Goal: Information Seeking & Learning: Learn about a topic

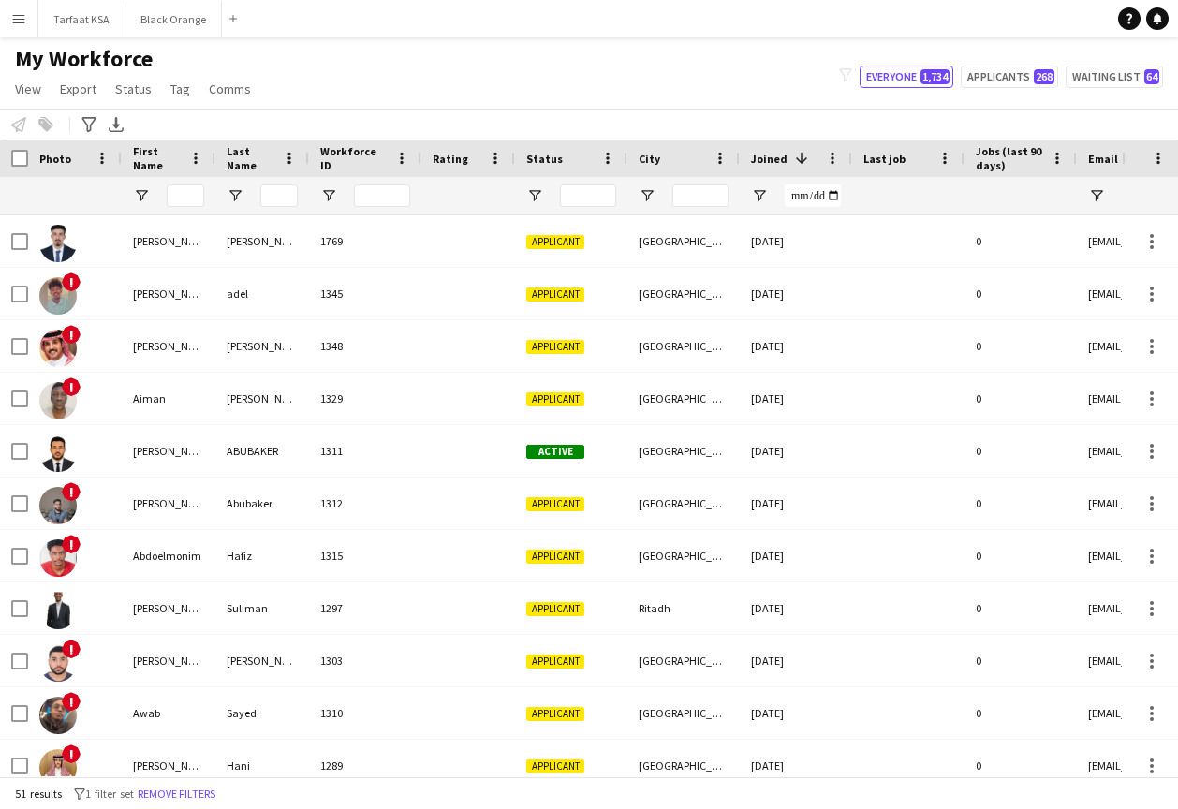
click at [20, 24] on app-icon "Menu" at bounding box center [18, 18] width 15 height 15
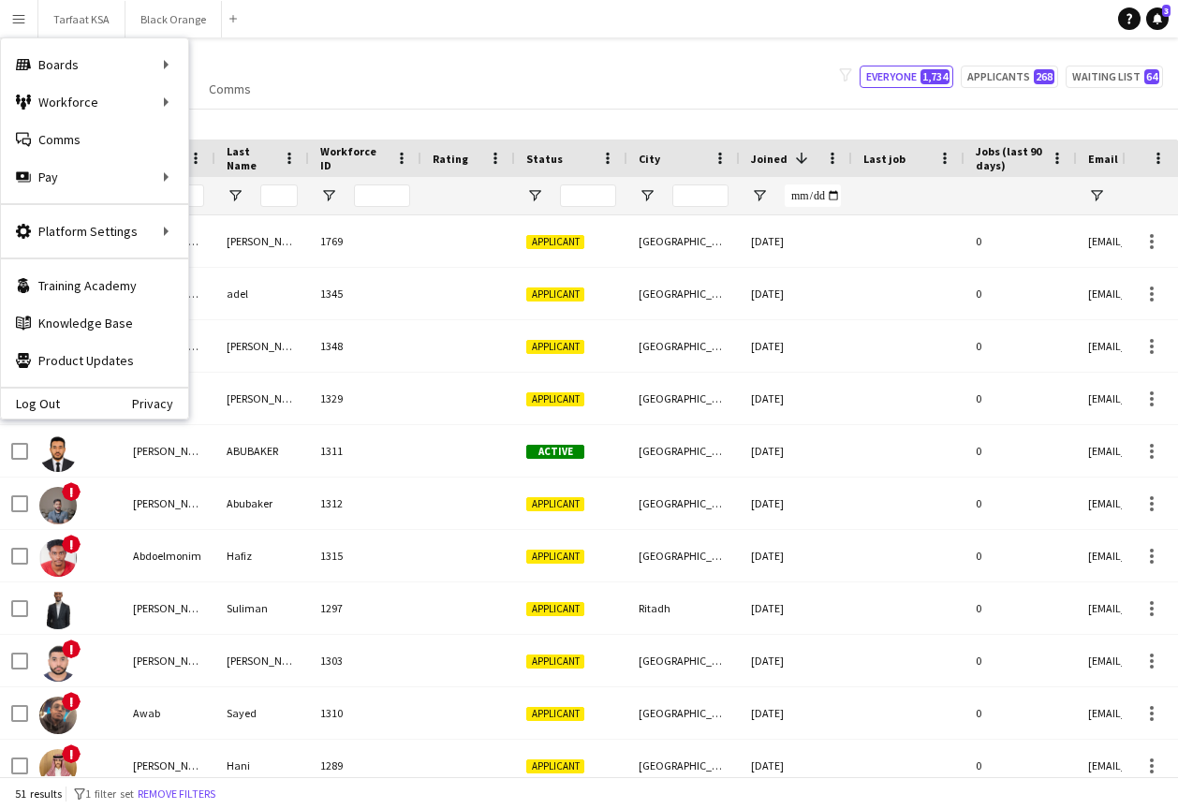
click at [577, 77] on div "My Workforce View Views Default view New view Update view Delete view Edit name…" at bounding box center [589, 77] width 1178 height 64
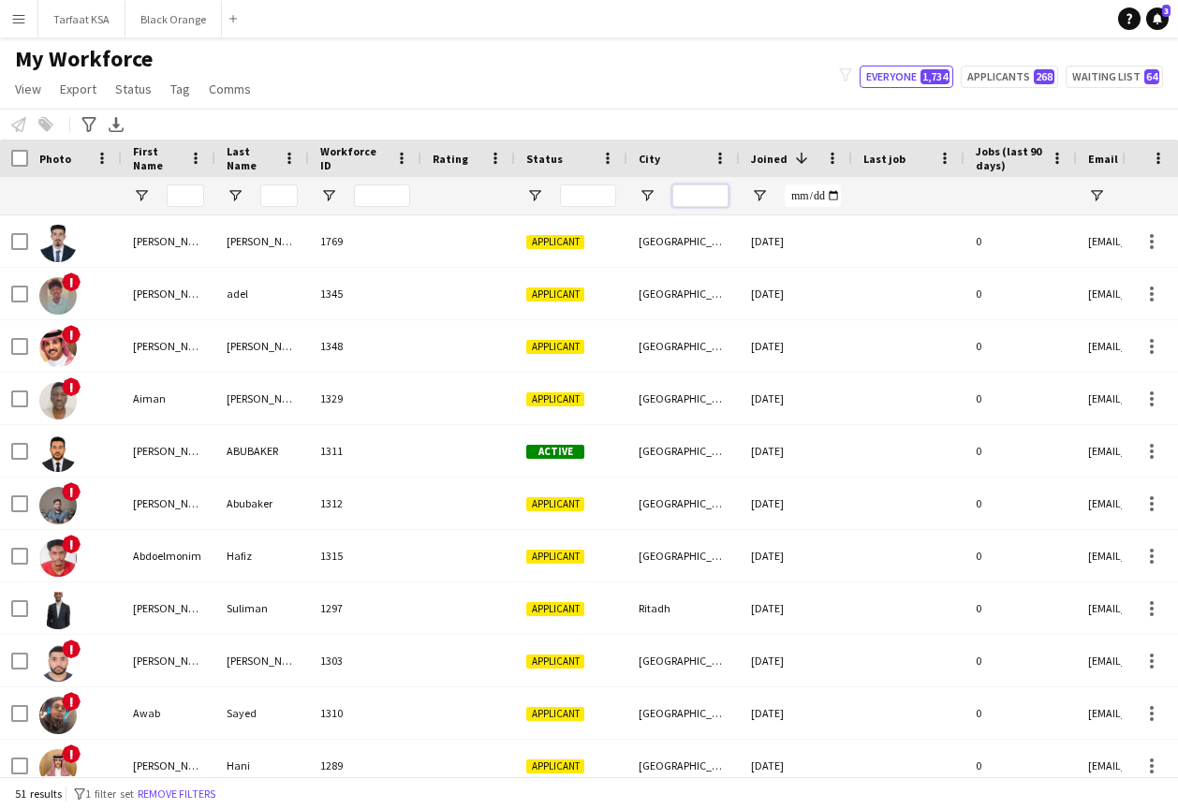
click at [700, 191] on input "City Filter Input" at bounding box center [700, 195] width 56 height 22
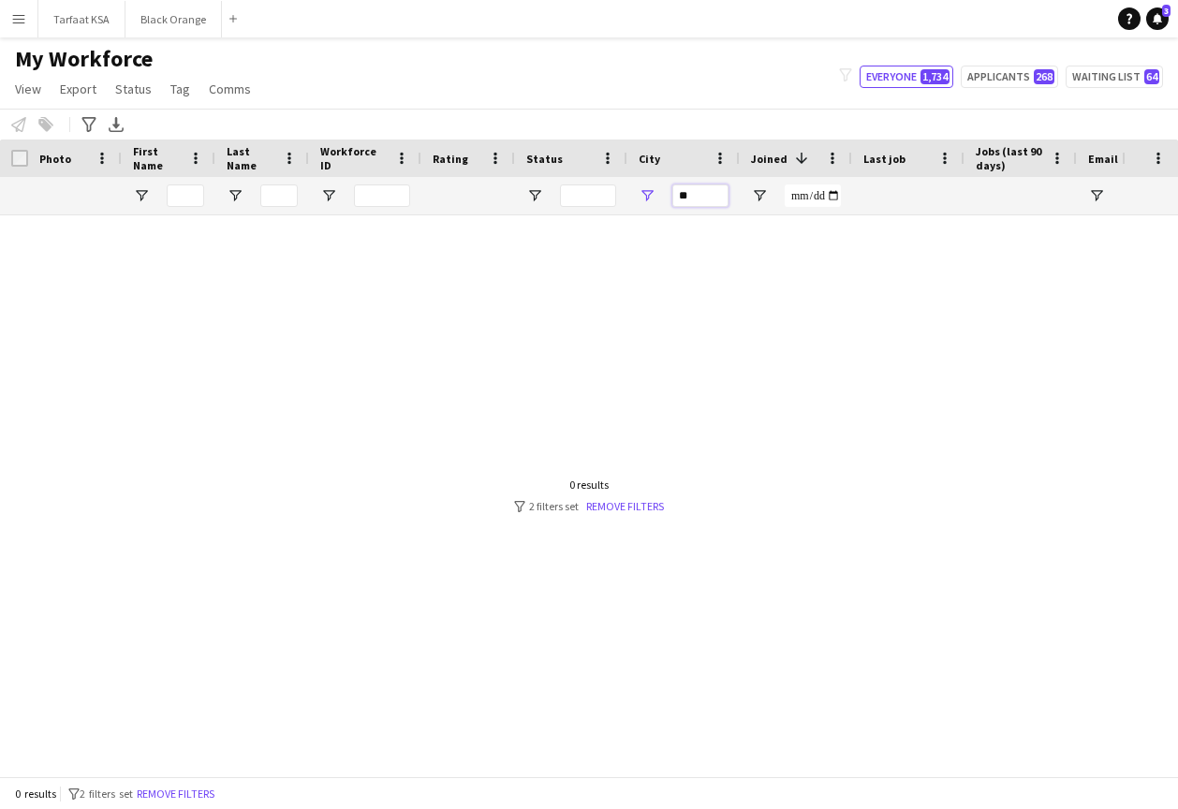
type input "*"
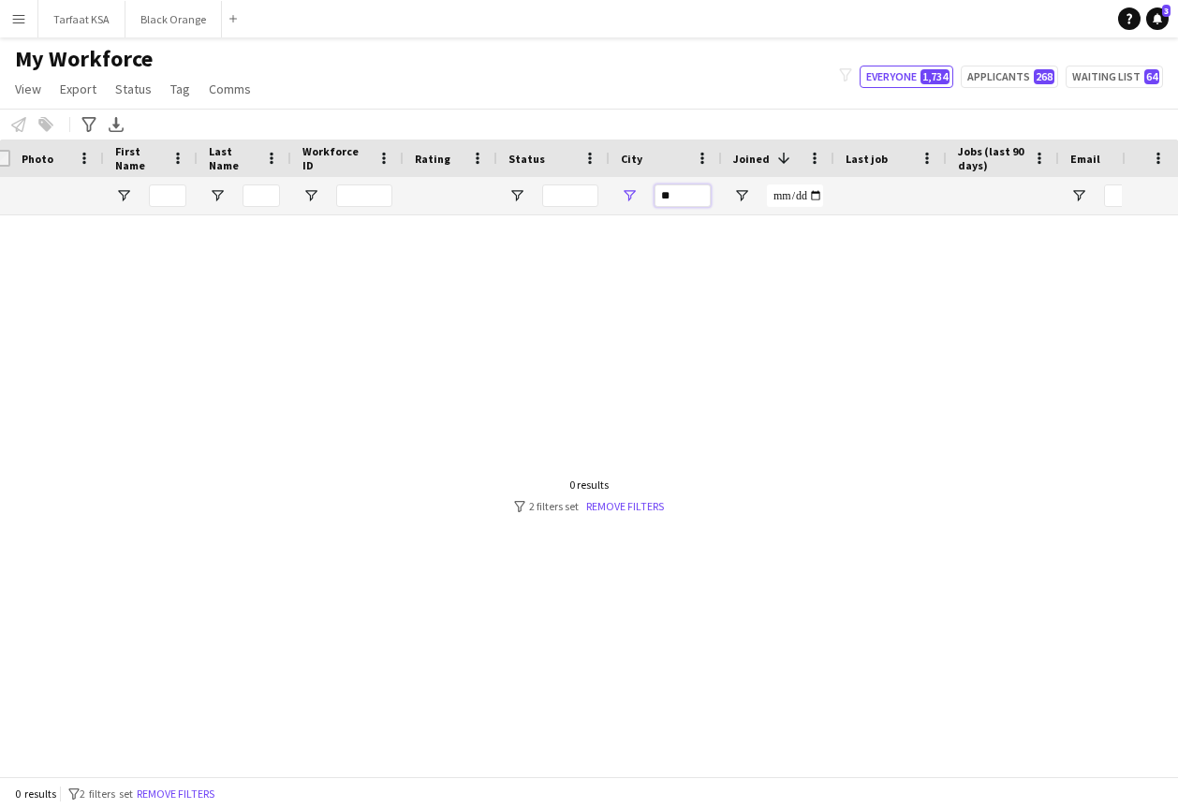
type input "*"
click at [638, 195] on div "*" at bounding box center [665, 195] width 112 height 37
click at [632, 195] on span "Open Filter Menu" at bounding box center [629, 195] width 17 height 17
click at [677, 200] on input "*" at bounding box center [682, 195] width 56 height 22
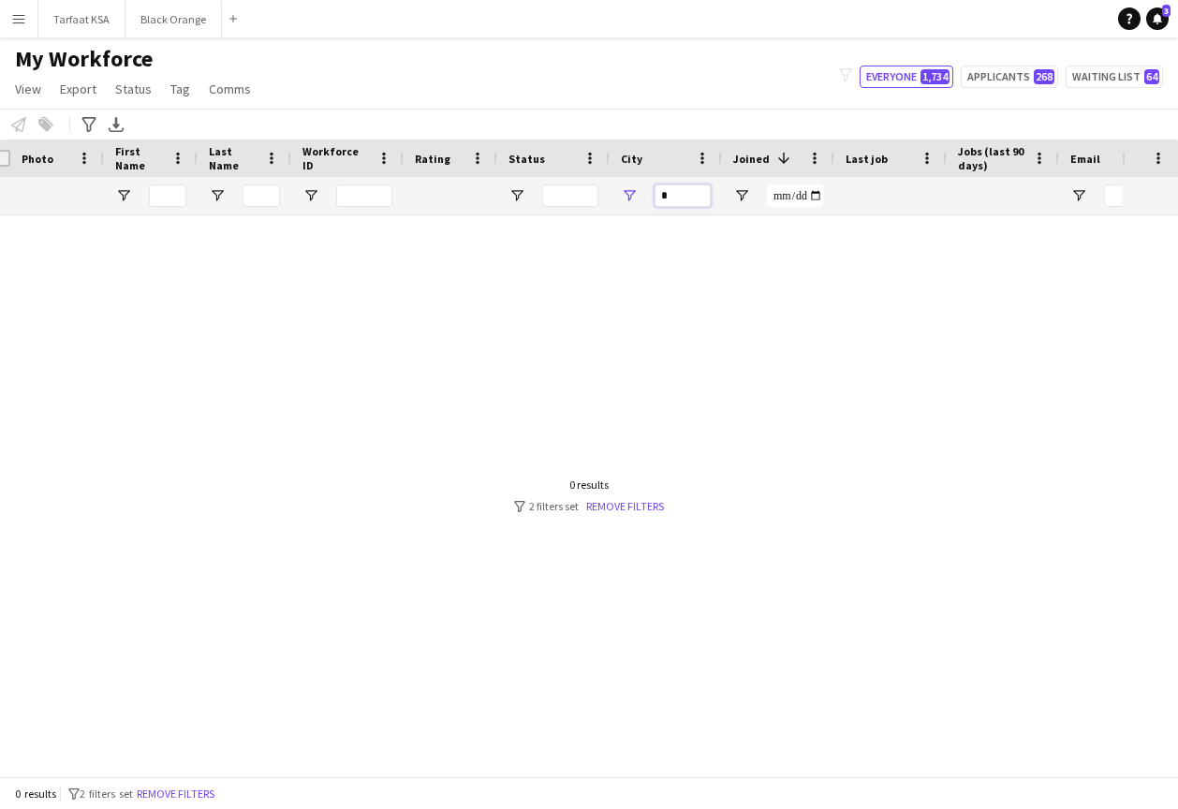
click at [677, 200] on input "*" at bounding box center [682, 195] width 56 height 22
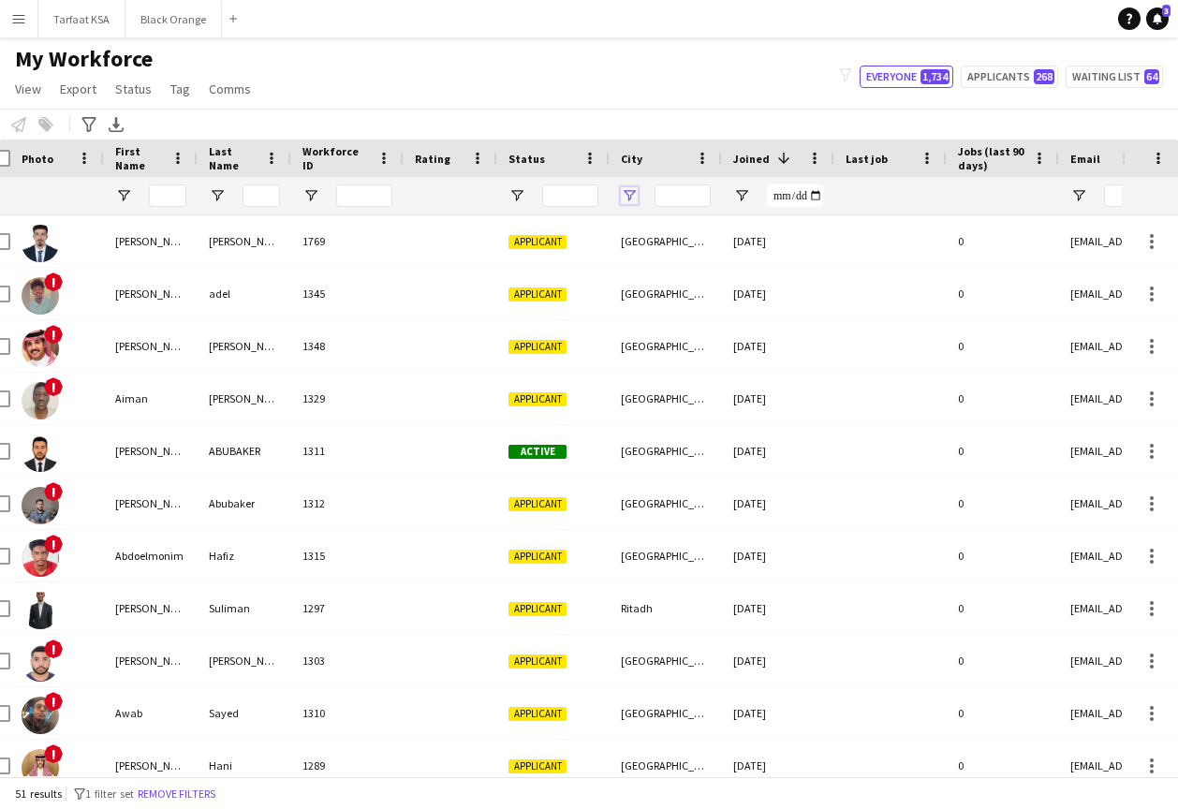
click at [629, 195] on span "Open Filter Menu" at bounding box center [629, 195] width 17 height 17
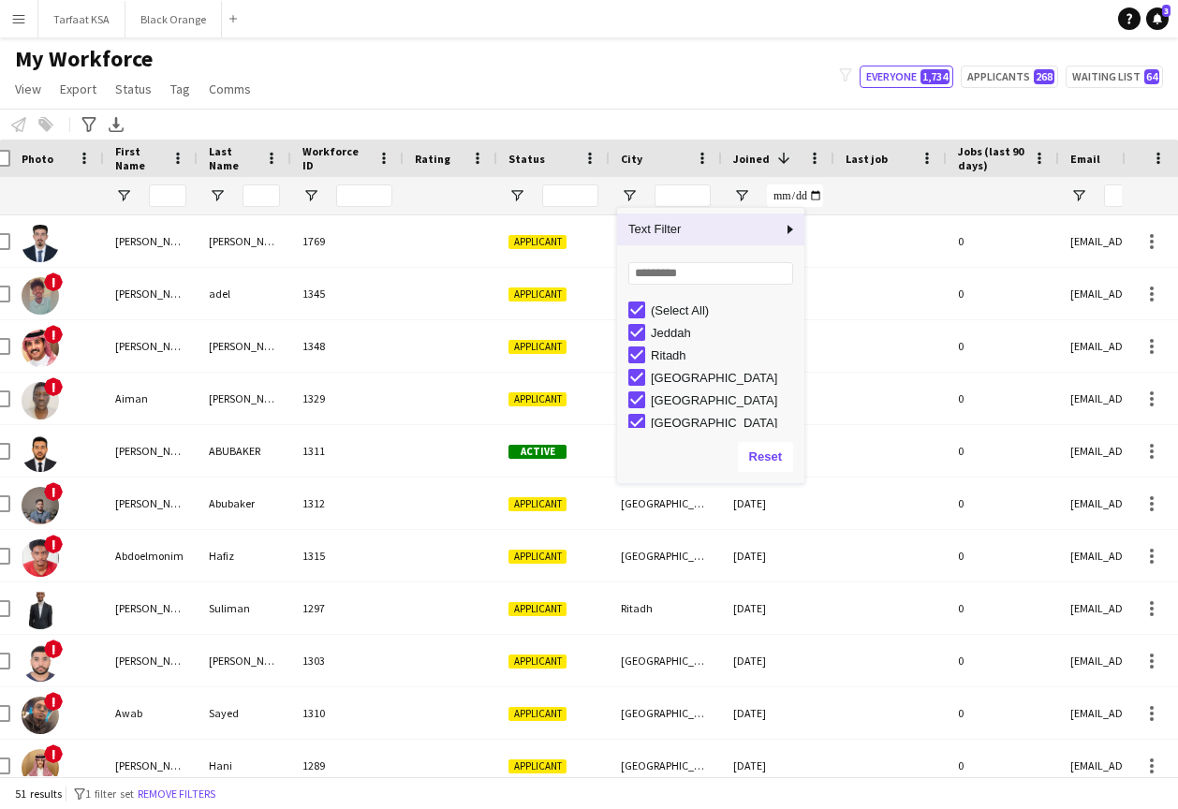
click at [788, 227] on span "Column Filter" at bounding box center [790, 229] width 17 height 17
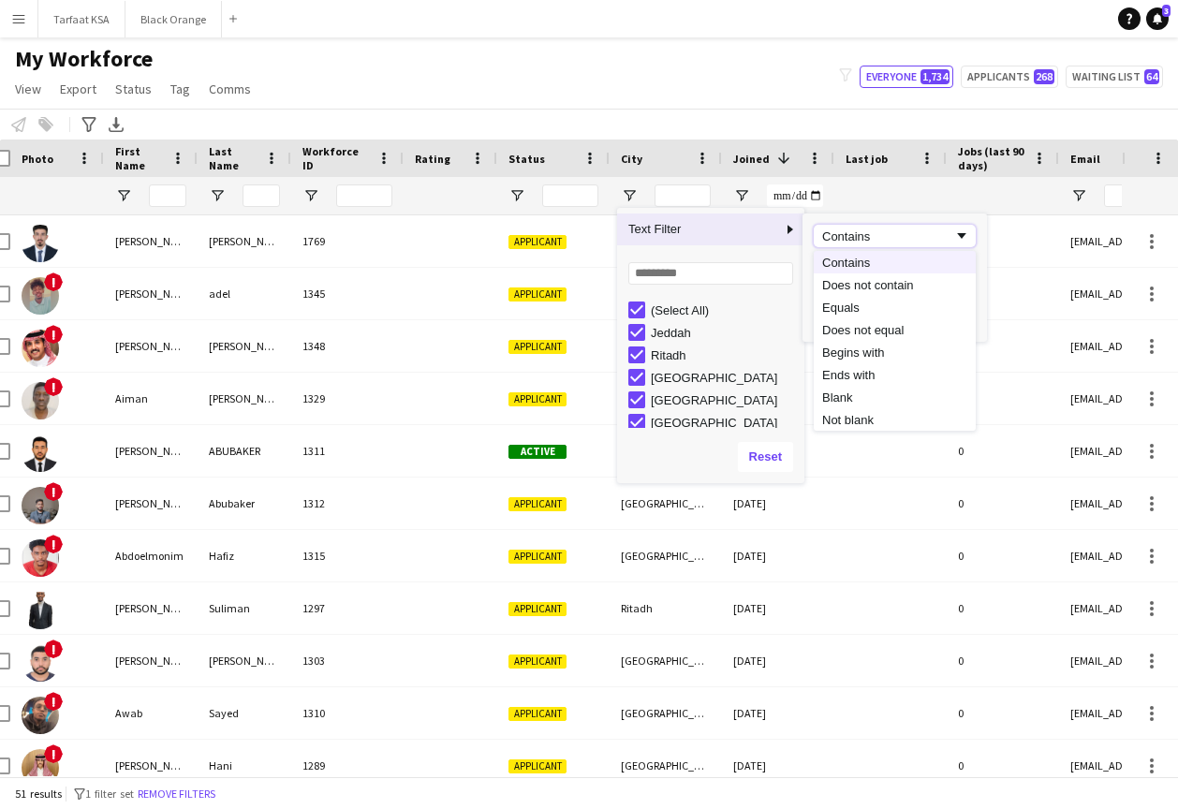
click at [893, 236] on div "Contains" at bounding box center [887, 236] width 131 height 14
click at [962, 232] on span "Filtering operator" at bounding box center [961, 235] width 17 height 17
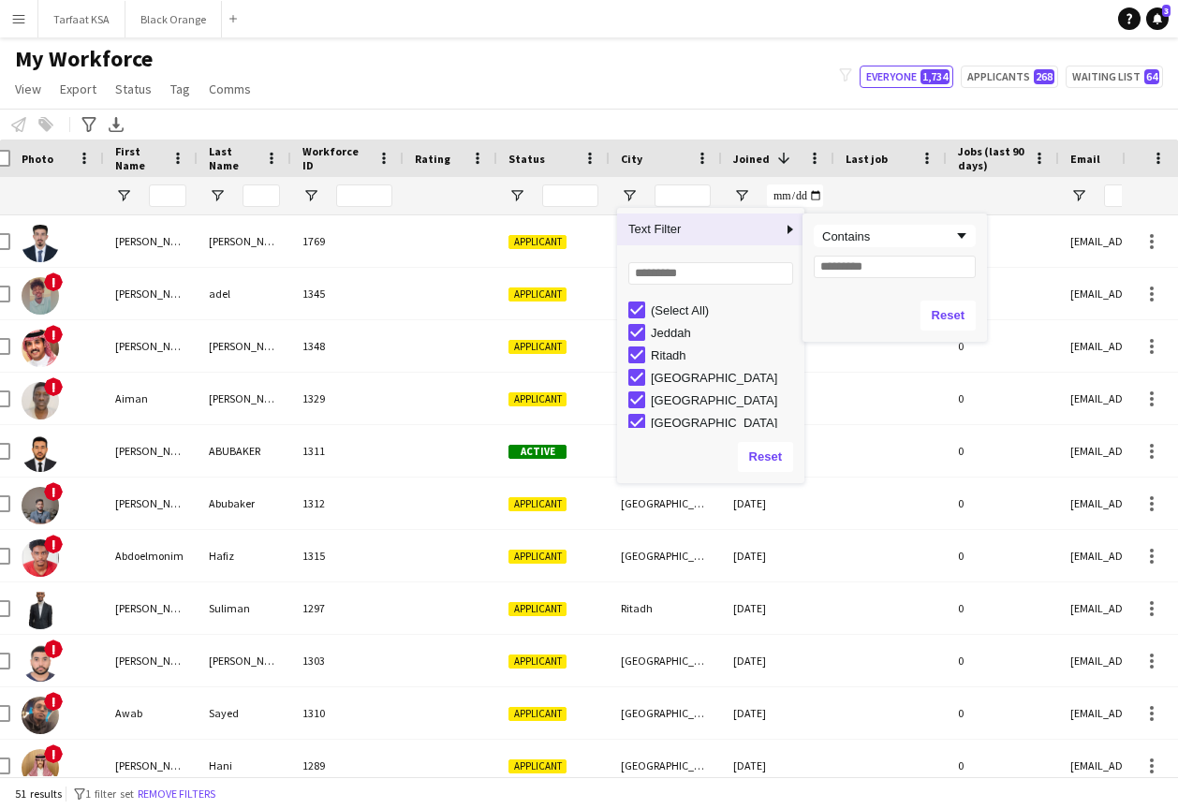
click at [749, 234] on span "Text Filter" at bounding box center [699, 229] width 165 height 32
click at [789, 224] on span "Column Filter" at bounding box center [790, 229] width 17 height 17
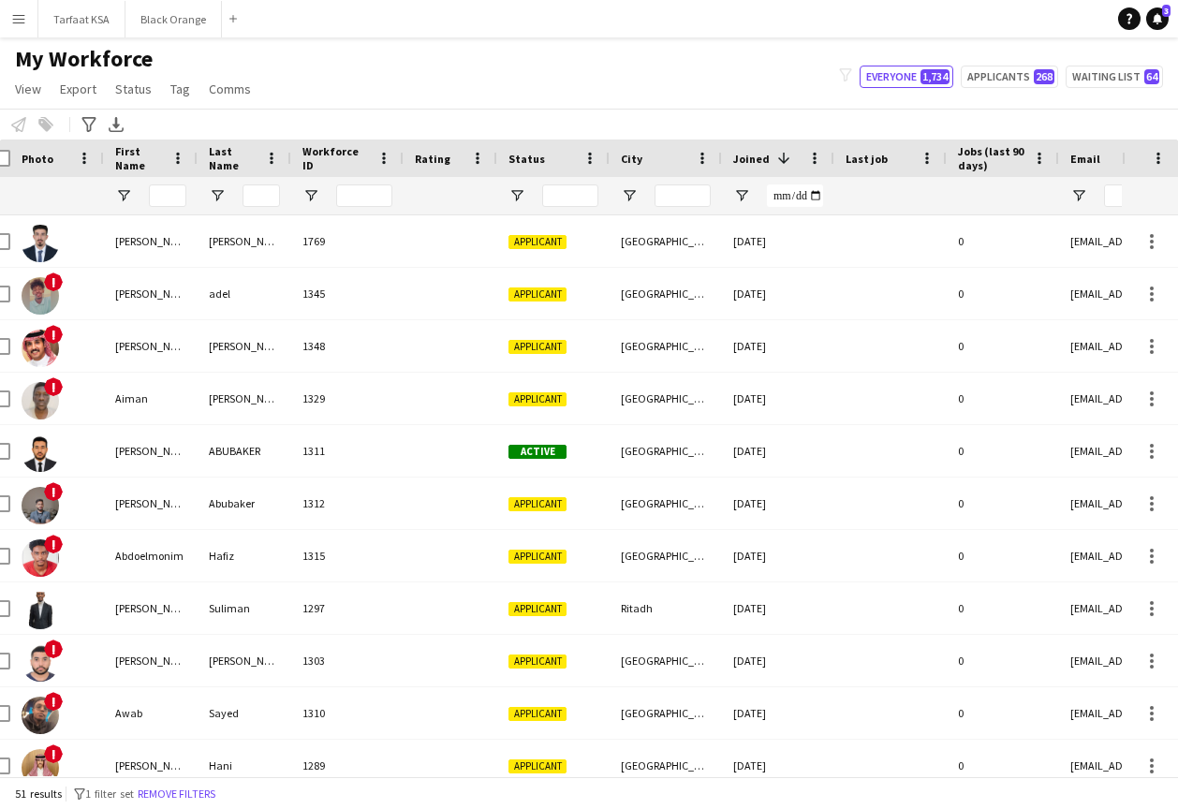
click at [738, 121] on div "Notify workforce Add to tag Select at least one crew to tag him or her. Advance…" at bounding box center [589, 124] width 1178 height 31
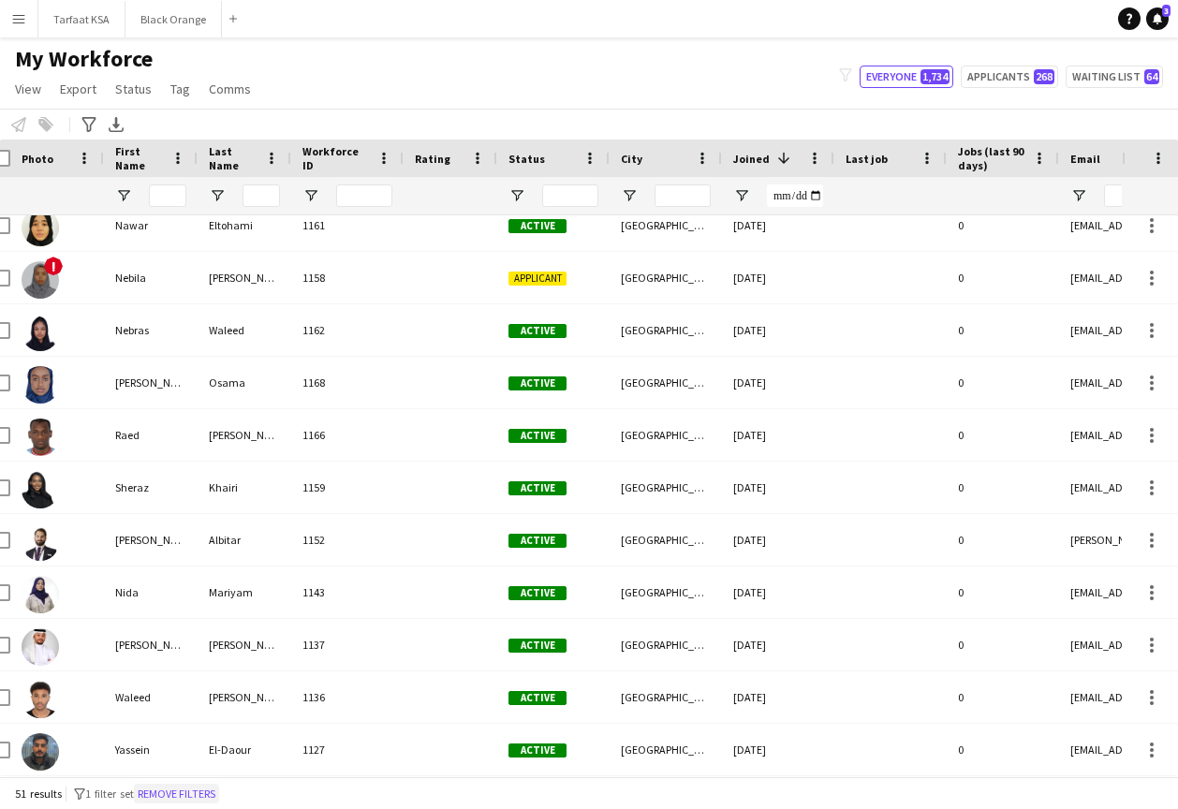
click at [219, 790] on button "Remove filters" at bounding box center [176, 794] width 85 height 21
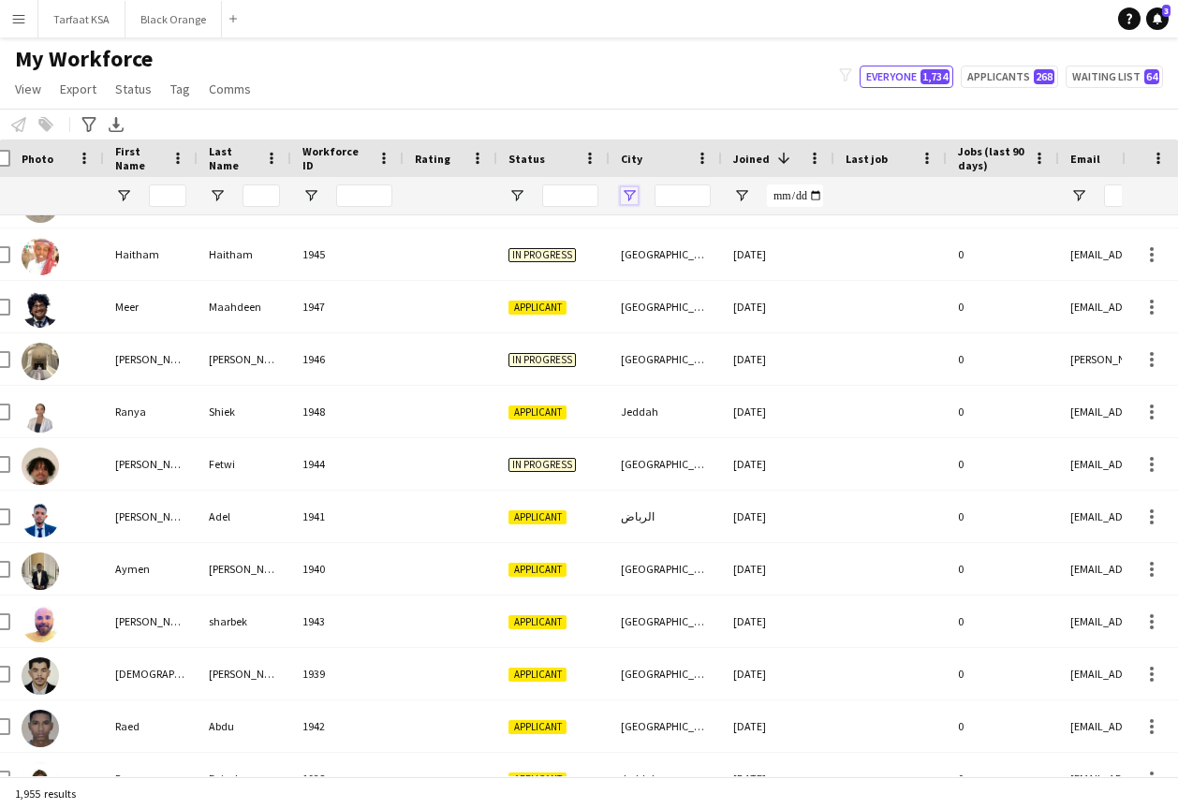
click at [629, 190] on span "Open Filter Menu" at bounding box center [629, 195] width 17 height 17
click at [700, 90] on div "My Workforce View Views Default view New view Update view Delete view Edit name…" at bounding box center [589, 77] width 1178 height 64
click at [633, 196] on span "Open Filter Menu" at bounding box center [629, 195] width 17 height 17
click at [733, 88] on div "My Workforce View Views Default view New view Update view Delete view Edit name…" at bounding box center [589, 77] width 1178 height 64
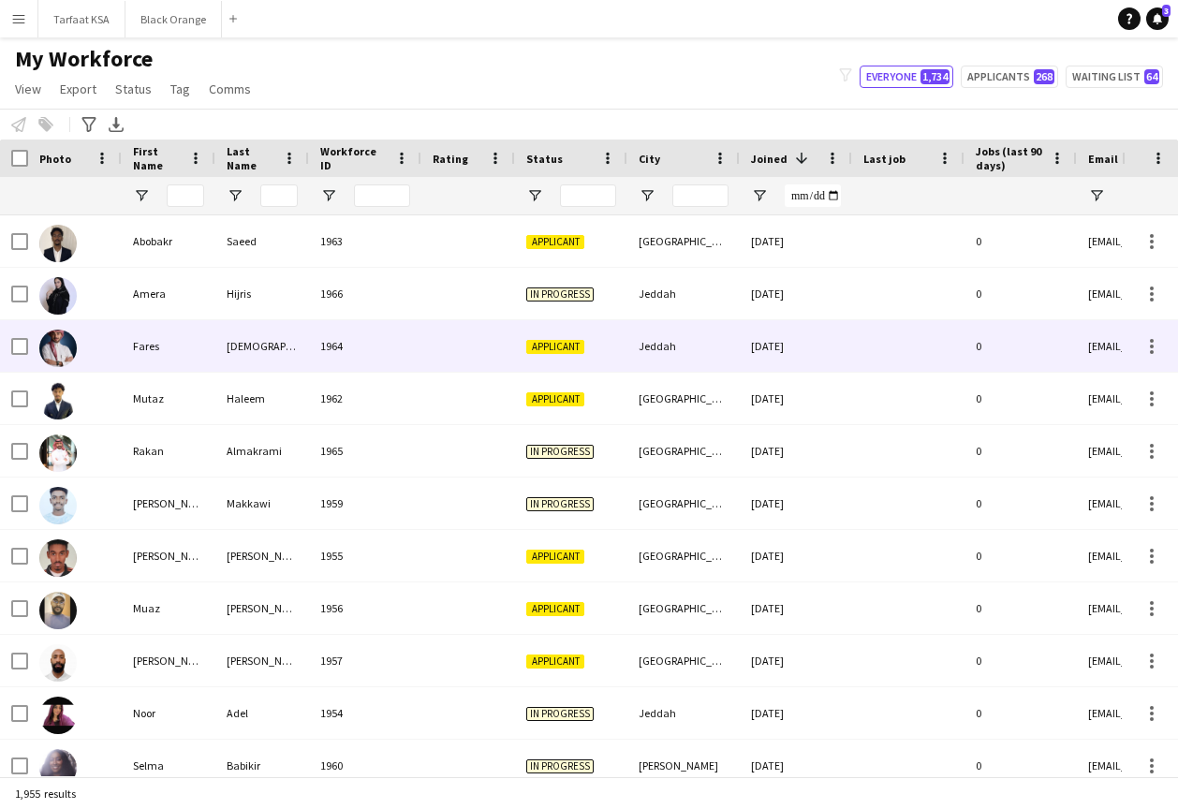
click at [71, 339] on img at bounding box center [57, 348] width 37 height 37
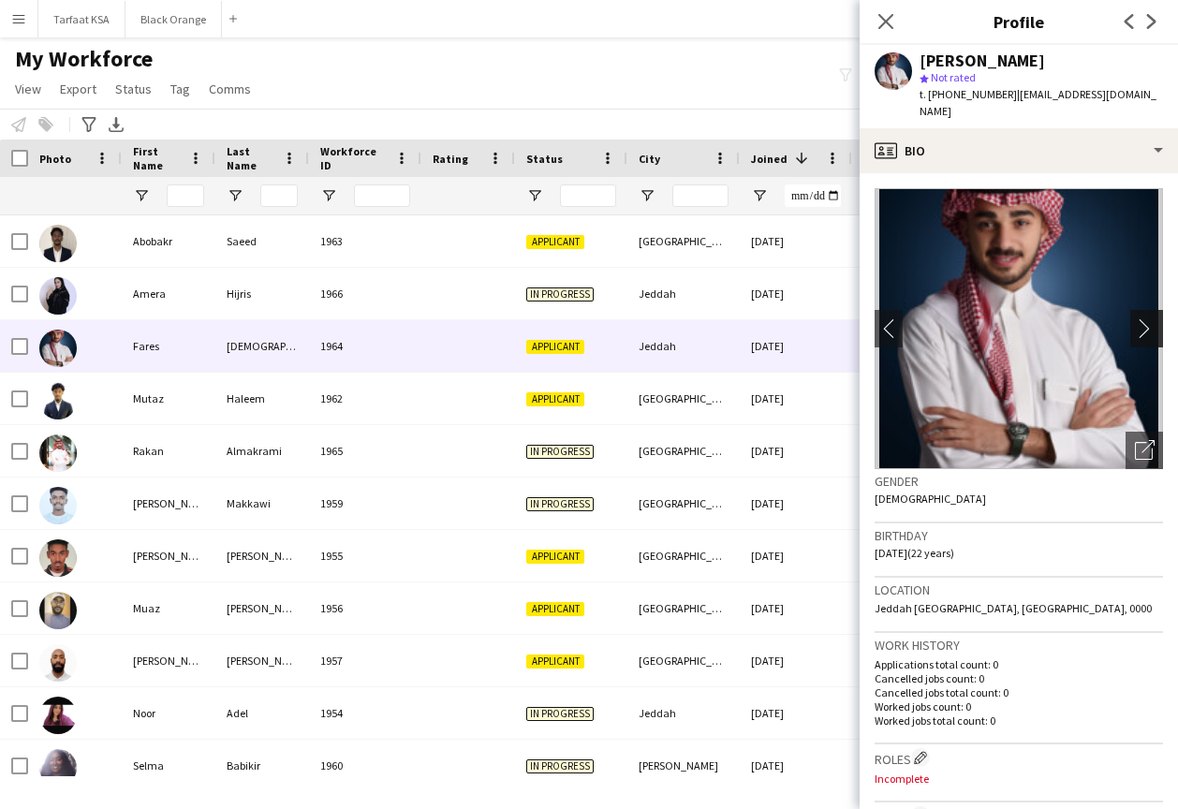
click at [1143, 318] on app-icon "chevron-right" at bounding box center [1149, 328] width 29 height 20
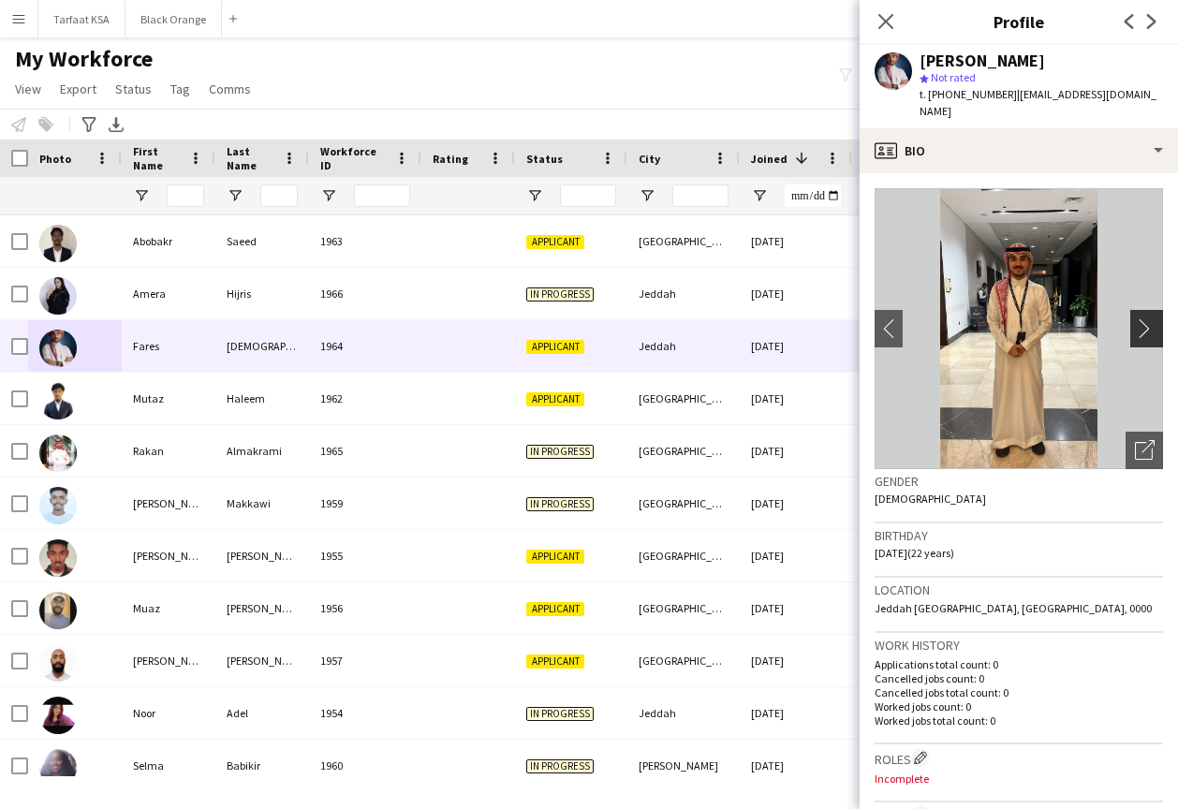
click at [1148, 318] on app-icon "chevron-right" at bounding box center [1149, 328] width 29 height 20
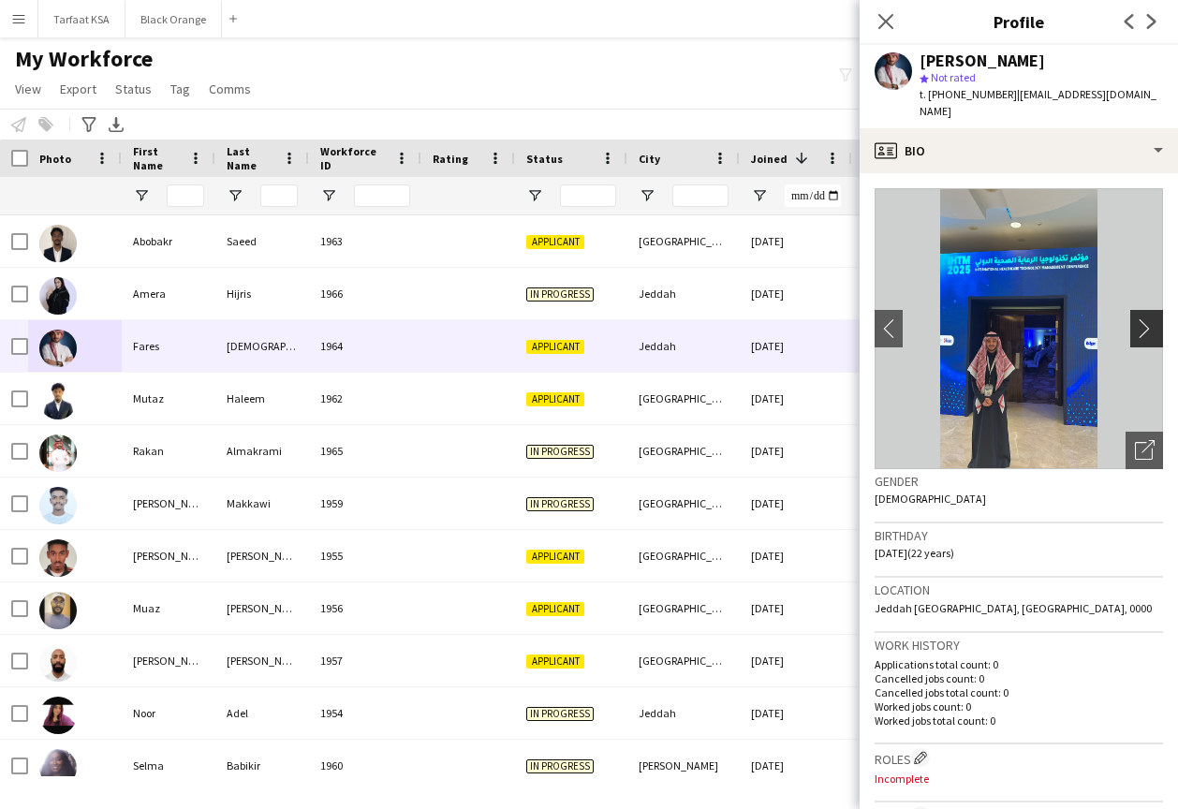
click at [1149, 318] on app-icon "chevron-right" at bounding box center [1149, 328] width 29 height 20
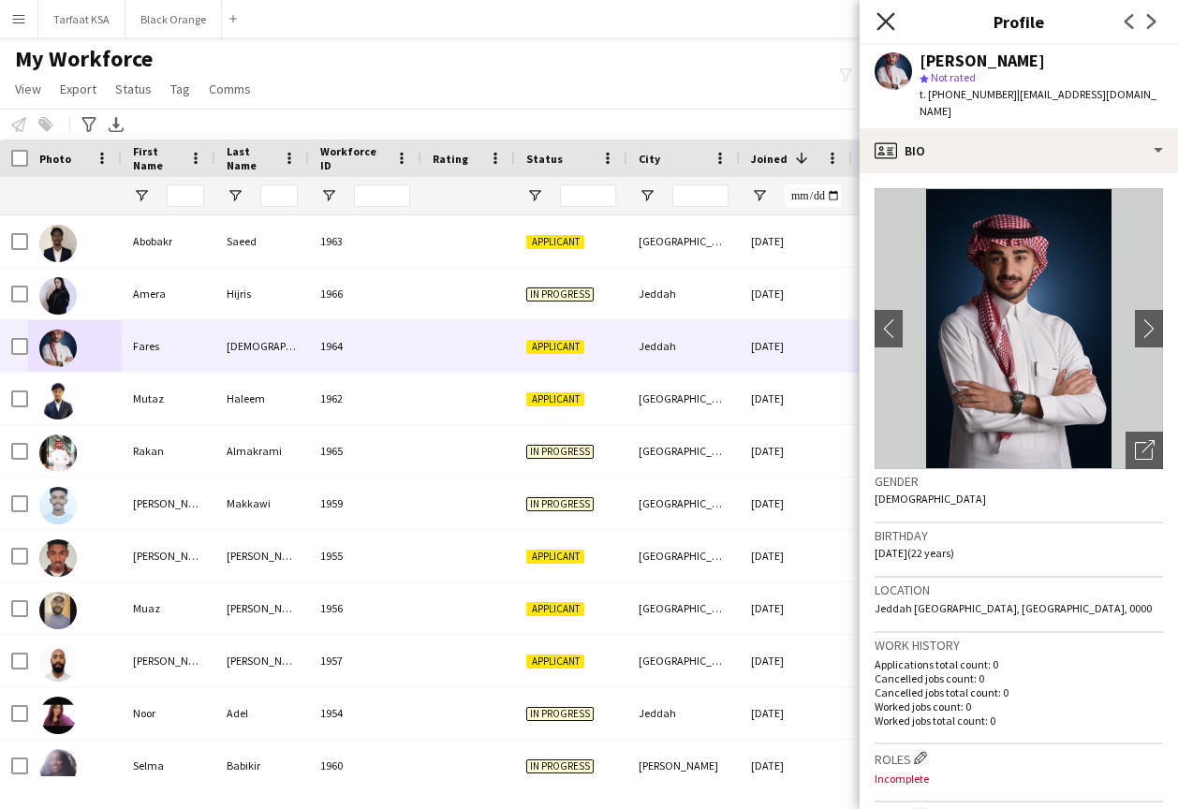
click at [886, 23] on icon "Close pop-in" at bounding box center [885, 21] width 18 height 18
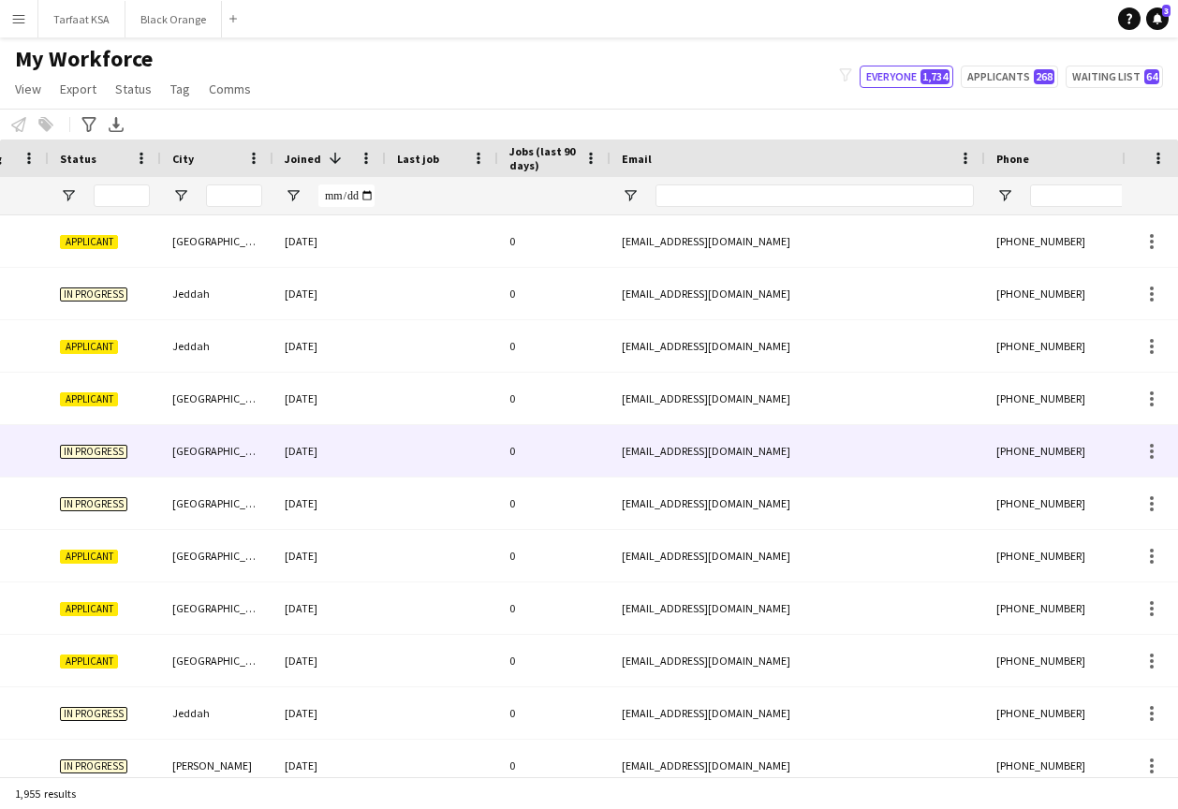
scroll to position [0, 55]
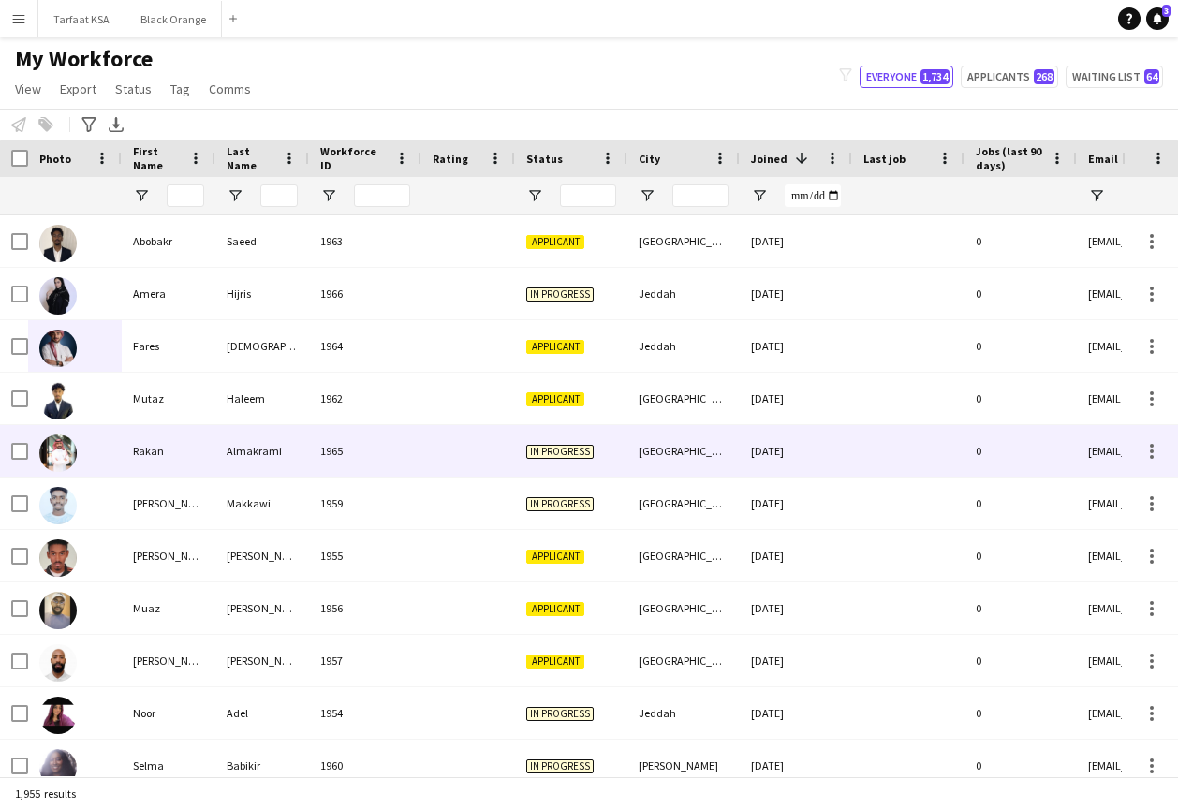
click at [69, 451] on img at bounding box center [57, 452] width 37 height 37
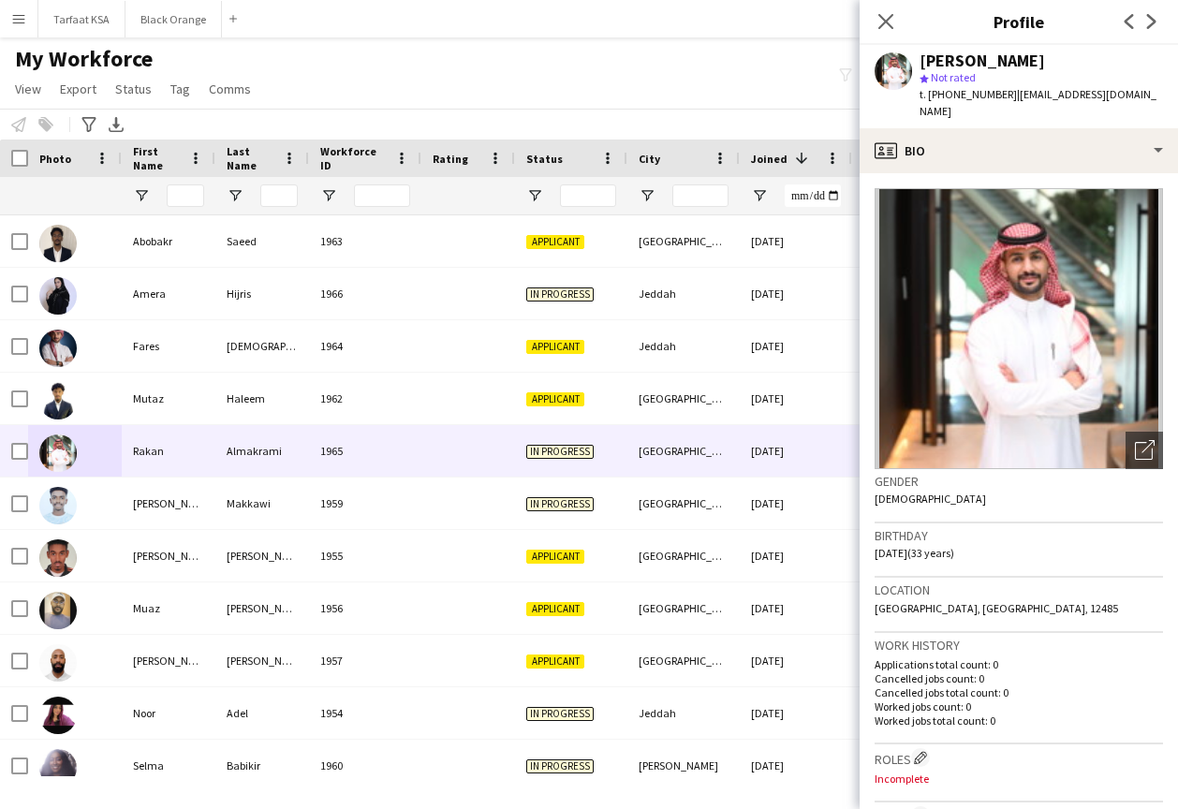
click at [899, 23] on div "Close pop-in" at bounding box center [885, 21] width 52 height 43
click at [887, 18] on icon "Close pop-in" at bounding box center [885, 21] width 18 height 18
